Goal: Communication & Community: Ask a question

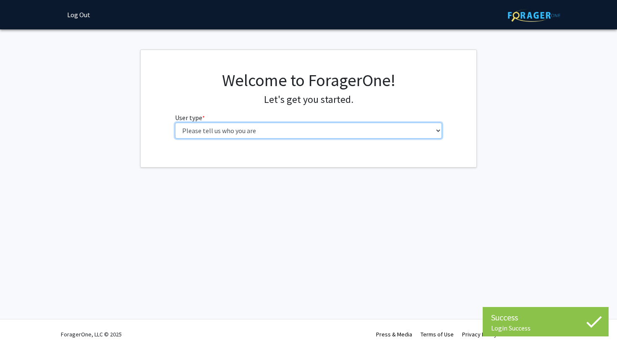
click at [258, 131] on select "Please tell us who you are Undergraduate Student Master's Student Doctoral Cand…" at bounding box center [308, 131] width 267 height 16
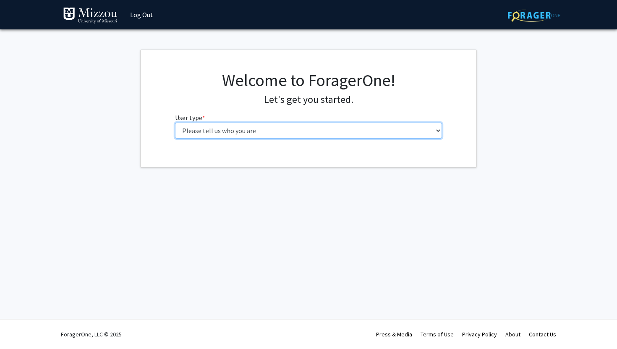
select select "1: undergrad"
click at [175, 123] on select "Please tell us who you are Undergraduate Student Master's Student Doctoral Cand…" at bounding box center [308, 131] width 267 height 16
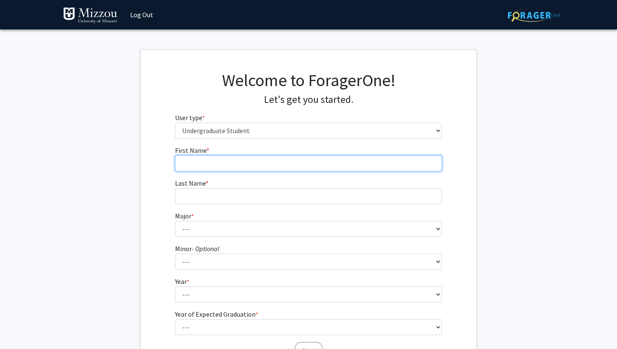
click at [244, 163] on input "First Name * required" at bounding box center [308, 163] width 267 height 16
type input "Joshua"
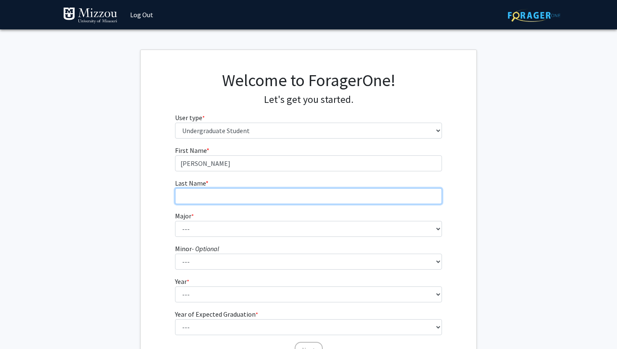
type input "Mayo"
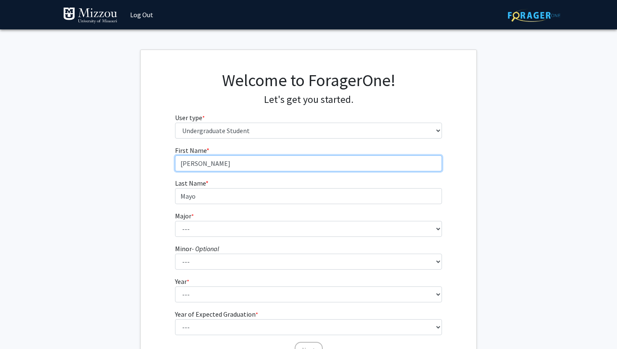
type input "Joshua"
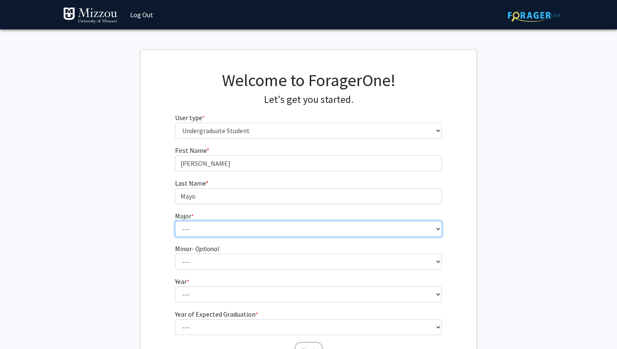
click at [236, 230] on select "--- Agribusiness Management Agricultural Education Agricultural Education: Comm…" at bounding box center [308, 229] width 267 height 16
select select "135: 2628"
click at [175, 221] on select "--- Agribusiness Management Agricultural Education Agricultural Education: Comm…" at bounding box center [308, 229] width 267 height 16
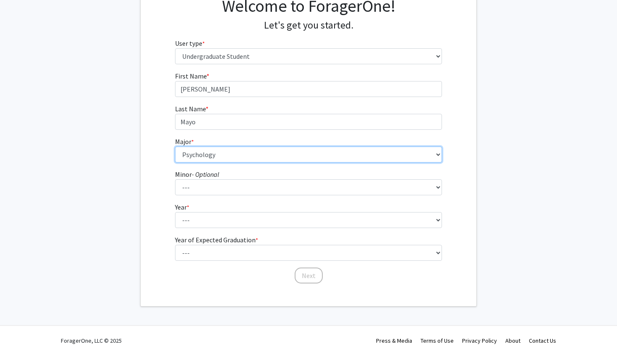
scroll to position [78, 0]
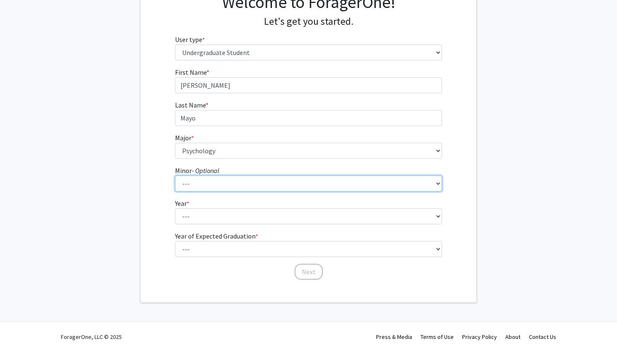
click at [241, 182] on select "--- Accountancy Aerospace Engineering Aerospace Studies Agribusiness Management…" at bounding box center [308, 183] width 267 height 16
select select "95: 2051"
click at [175, 175] on select "--- Accountancy Aerospace Engineering Aerospace Studies Agribusiness Management…" at bounding box center [308, 183] width 267 height 16
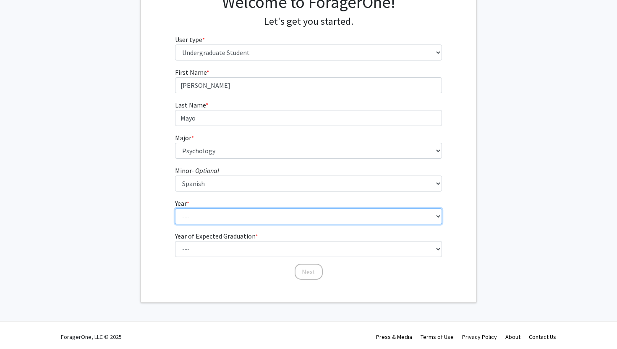
click at [232, 220] on select "--- First-year Sophomore Junior Senior Postbaccalaureate Certificate" at bounding box center [308, 216] width 267 height 16
select select "4: senior"
click at [175, 208] on select "--- First-year Sophomore Junior Senior Postbaccalaureate Certificate" at bounding box center [308, 216] width 267 height 16
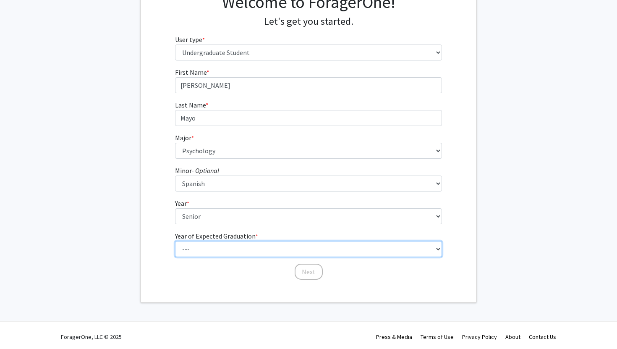
click at [229, 249] on select "--- 2025 2026 2027 2028 2029 2030 2031 2032 2033 2034" at bounding box center [308, 249] width 267 height 16
select select "2: 2026"
click at [175, 241] on select "--- 2025 2026 2027 2028 2029 2030 2031 2032 2033 2034" at bounding box center [308, 249] width 267 height 16
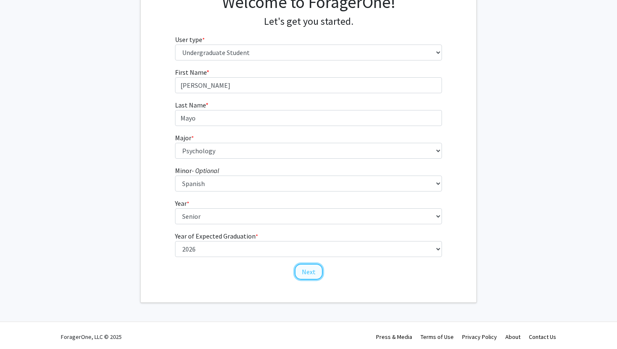
click at [315, 273] on button "Next" at bounding box center [309, 272] width 28 height 16
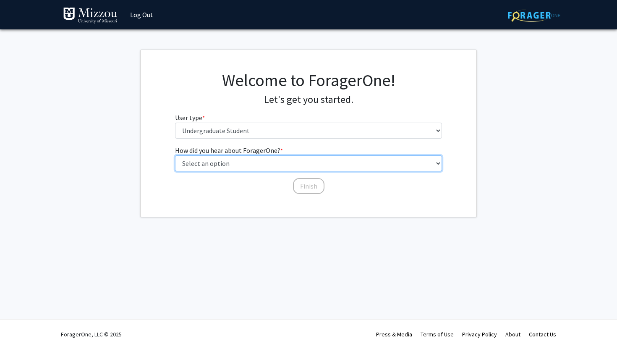
click at [271, 162] on select "Select an option Peer/student recommendation Faculty/staff recommendation Unive…" at bounding box center [308, 163] width 267 height 16
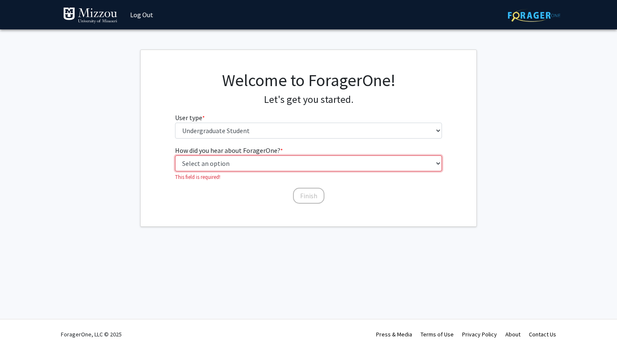
click at [241, 159] on select "Select an option Peer/student recommendation Faculty/staff recommendation Unive…" at bounding box center [308, 163] width 267 height 16
click at [175, 155] on select "Select an option Peer/student recommendation Faculty/staff recommendation Unive…" at bounding box center [308, 163] width 267 height 16
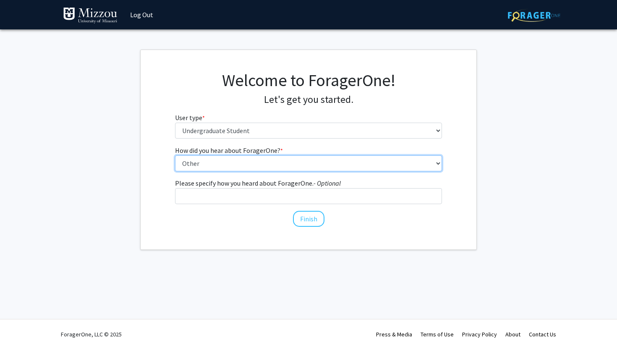
click at [251, 162] on select "Select an option Peer/student recommendation Faculty/staff recommendation Unive…" at bounding box center [308, 163] width 267 height 16
select select "2: faculty_recommendation"
click at [175, 155] on select "Select an option Peer/student recommendation Faculty/staff recommendation Unive…" at bounding box center [308, 163] width 267 height 16
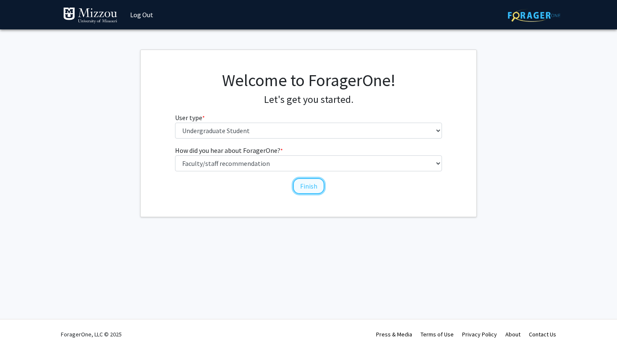
click at [315, 189] on button "Finish" at bounding box center [308, 186] width 31 height 16
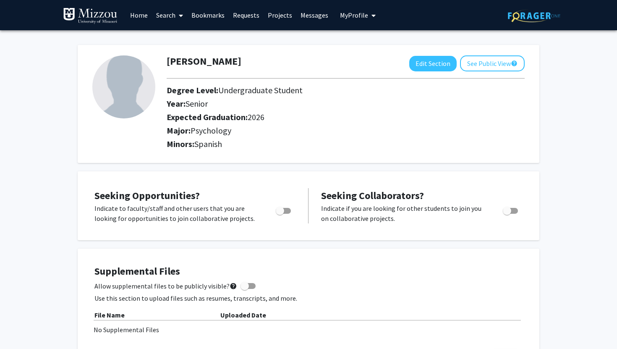
click at [161, 14] on link "Search" at bounding box center [169, 14] width 35 height 29
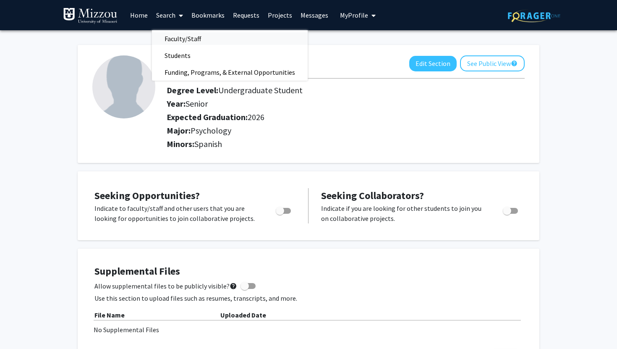
click at [175, 37] on span "Faculty/Staff" at bounding box center [183, 38] width 62 height 17
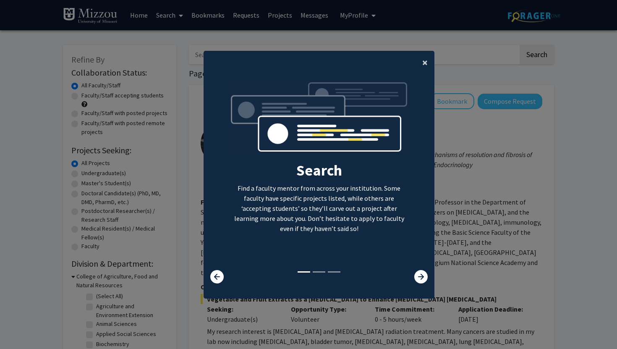
click at [424, 65] on span "×" at bounding box center [424, 62] width 5 height 13
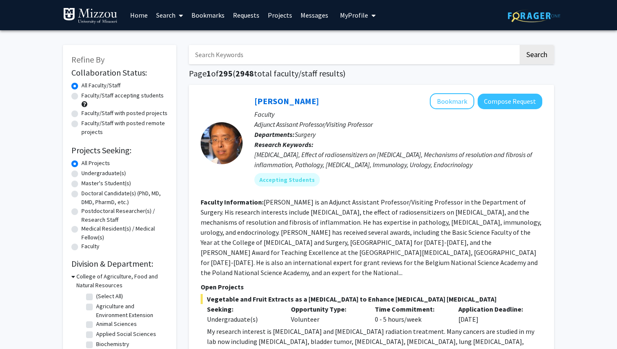
click at [282, 55] on input "Search Keywords" at bounding box center [354, 54] width 330 height 19
type input "carrie"
click at [520, 45] on button "Search" at bounding box center [537, 54] width 34 height 19
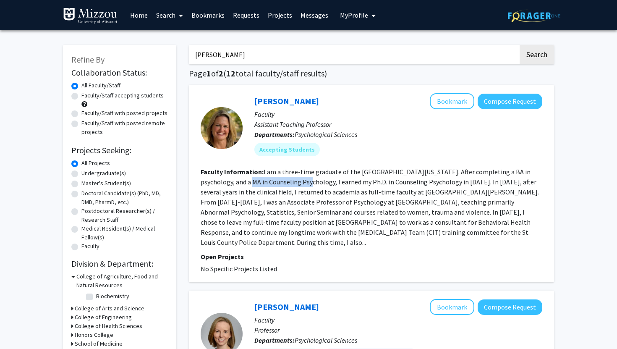
drag, startPoint x: 241, startPoint y: 184, endPoint x: 299, endPoint y: 185, distance: 57.9
click at [299, 185] on fg-read-more "I am a three-time graduate of the University of Missouri-Columbia. After comple…" at bounding box center [370, 207] width 338 height 79
click at [339, 178] on fg-read-more "I am a three-time graduate of the University of Missouri-Columbia. After comple…" at bounding box center [370, 207] width 338 height 79
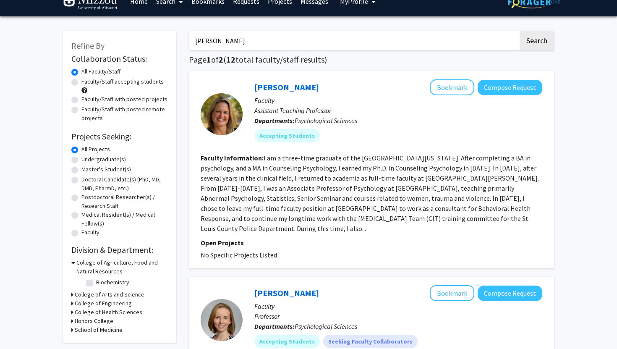
scroll to position [12, 0]
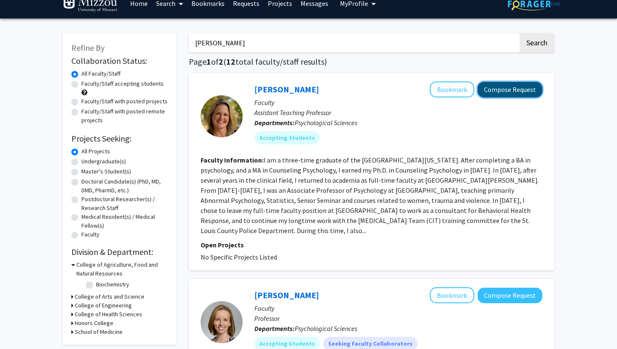
click at [508, 91] on button "Compose Request" at bounding box center [510, 90] width 65 height 16
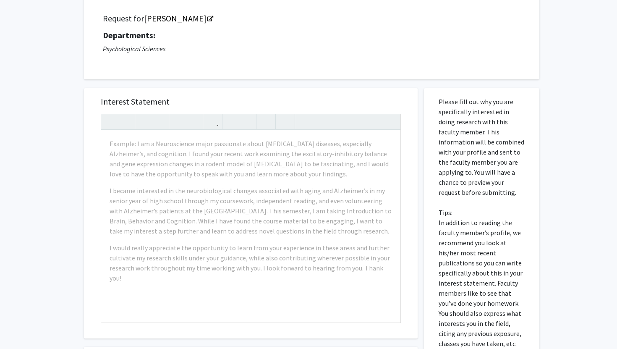
scroll to position [60, 0]
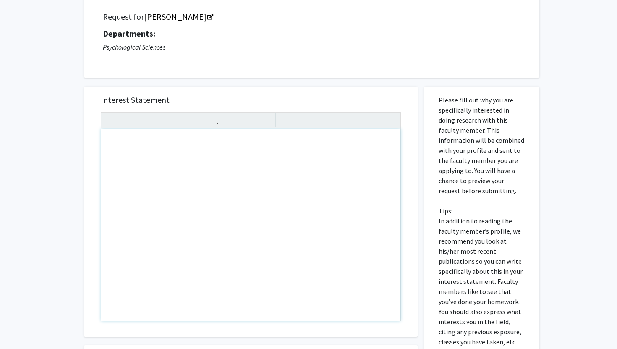
click at [175, 169] on div "Note to users with screen readers: Please press Alt+0 or Option+0 to deactivate…" at bounding box center [250, 224] width 299 height 192
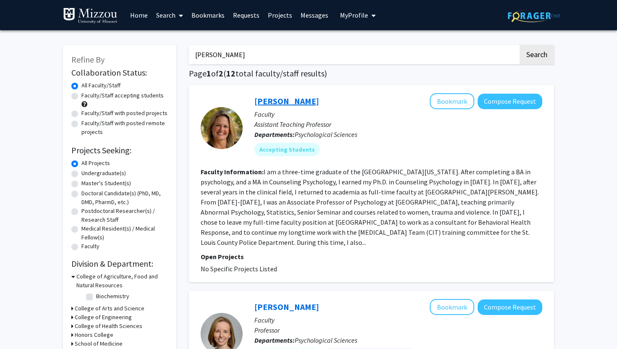
click at [294, 97] on link "Carrie Ellis-Kalton" at bounding box center [286, 101] width 65 height 10
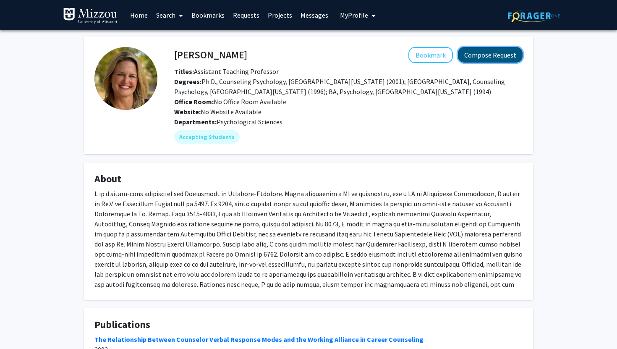
click at [500, 59] on button "Compose Request" at bounding box center [490, 55] width 65 height 16
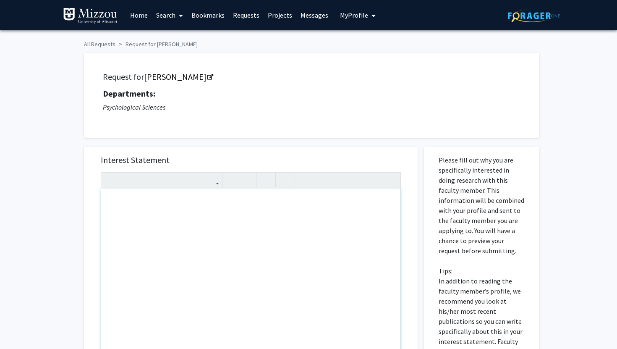
click at [170, 219] on div "Note to users with screen readers: Please press Alt+0 or Option+0 to deactivate…" at bounding box center [250, 285] width 299 height 192
click at [206, 198] on div "This is for completion of Psych" at bounding box center [250, 285] width 299 height 192
click at [175, 202] on div "This is for completion of Psych 3020 Research Methods in Psych 2." at bounding box center [250, 285] width 299 height 192
click at [177, 201] on div "This is for completion of Psych 3020 Research Methods in Psych 2." at bounding box center [250, 285] width 299 height 192
type textarea "This is for completion Psych 3020 Research Methods in Psych 2.&nbsp;"
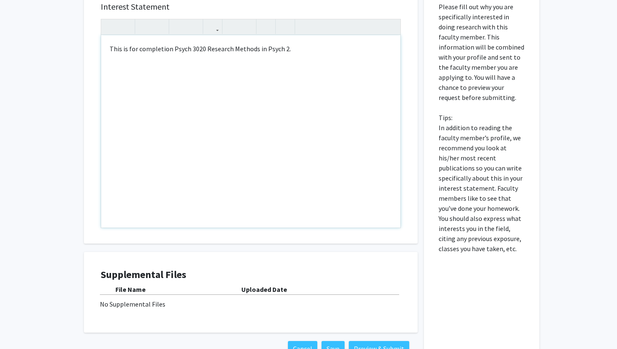
scroll to position [213, 0]
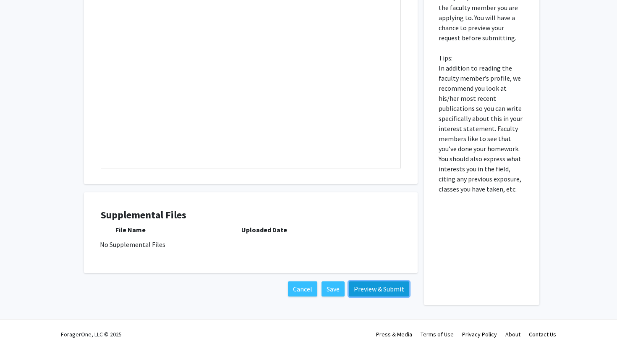
click at [375, 288] on button "Preview & Submit" at bounding box center [379, 288] width 60 height 15
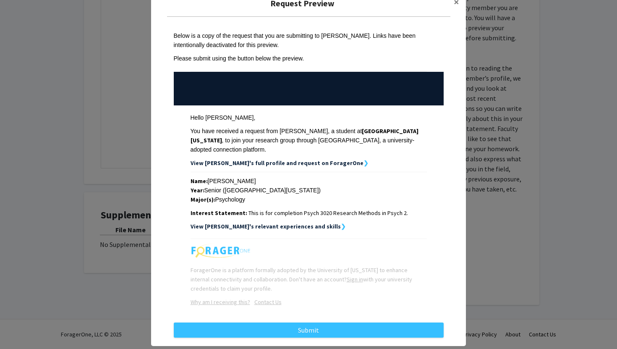
scroll to position [31, 0]
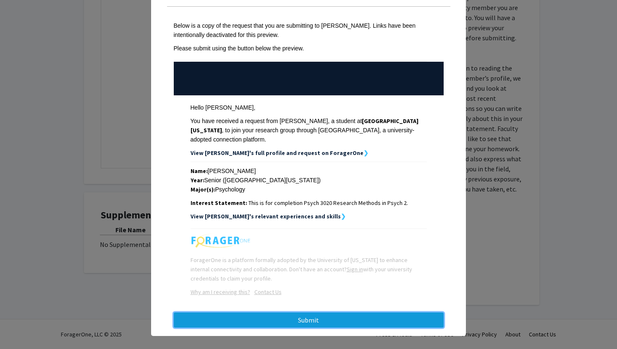
click at [325, 312] on button "Submit" at bounding box center [309, 319] width 270 height 15
